Goal: Task Accomplishment & Management: Use online tool/utility

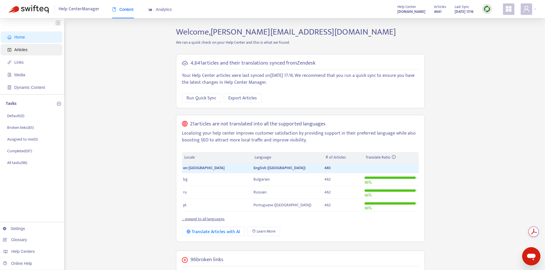
click at [37, 48] on span "Articles" at bounding box center [32, 49] width 50 height 11
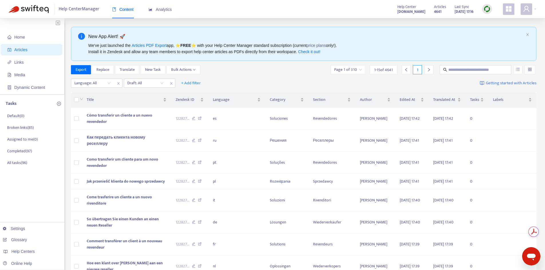
click at [489, 6] on img at bounding box center [486, 8] width 7 height 7
click at [490, 22] on link "Quick Sync" at bounding box center [499, 20] width 24 height 7
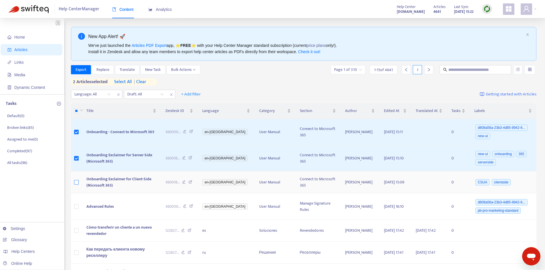
click at [75, 186] on label at bounding box center [76, 182] width 5 height 6
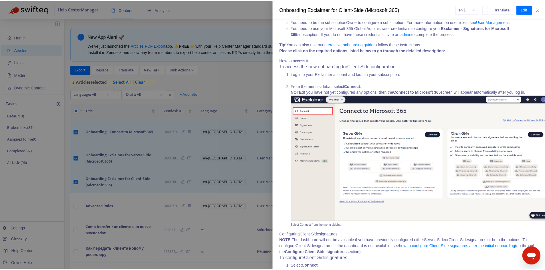
scroll to position [143, 0]
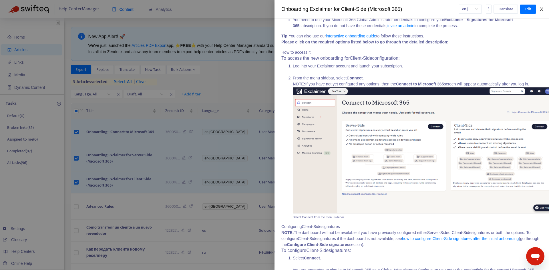
click at [538, 7] on button "Close" at bounding box center [542, 9] width 8 height 5
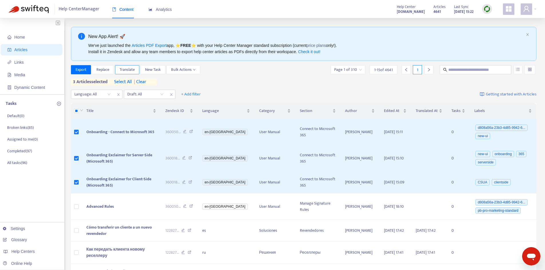
click at [127, 71] on span "Translate" at bounding box center [127, 70] width 15 height 6
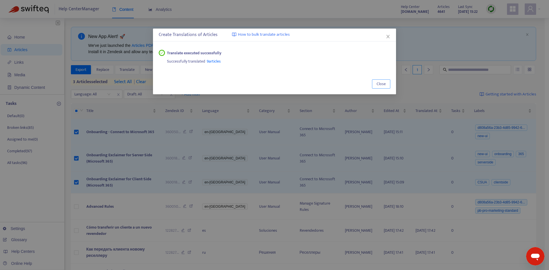
click at [379, 85] on span "Close" at bounding box center [381, 84] width 9 height 6
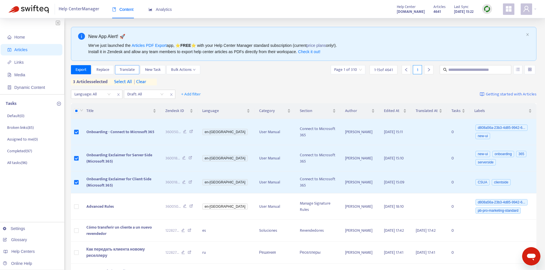
click at [132, 70] on span "Translate" at bounding box center [127, 70] width 15 height 6
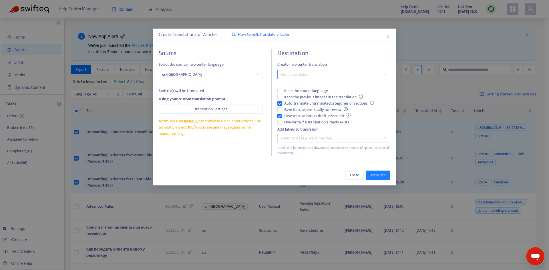
click at [291, 74] on div at bounding box center [331, 74] width 104 height 7
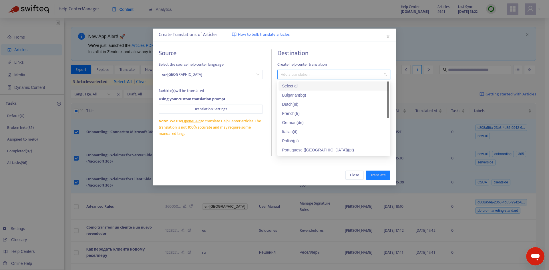
click at [288, 87] on div "Select all" at bounding box center [334, 86] width 104 height 6
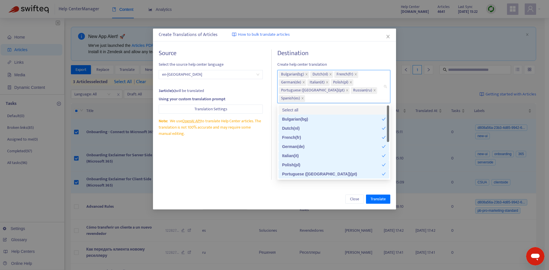
click at [330, 59] on div "Destination Create help center translation Bulgarian ( bg ) Dutch ( nl ) French…" at bounding box center [333, 114] width 113 height 130
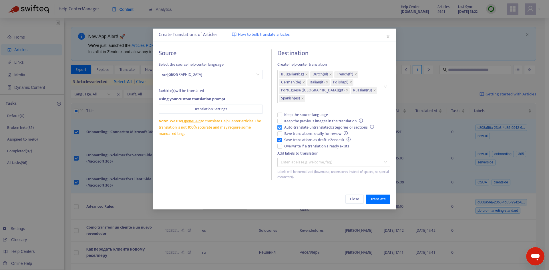
click at [288, 126] on span "Auto-translate untranslated categories or sections" at bounding box center [329, 127] width 94 height 6
click at [288, 140] on span "Save translations as draft in Zendesk" at bounding box center [317, 140] width 71 height 6
click at [289, 146] on span "Overwrite if a translation already exists" at bounding box center [317, 146] width 70 height 6
click at [376, 198] on span "Translate" at bounding box center [378, 199] width 15 height 6
